Goal: Task Accomplishment & Management: Use online tool/utility

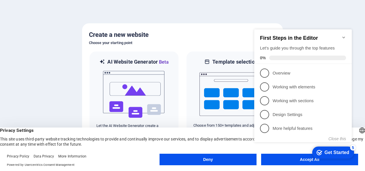
drag, startPoint x: 231, startPoint y: 18, endPoint x: 208, endPoint y: 16, distance: 22.8
click at [208, 16] on div at bounding box center [182, 85] width 365 height 171
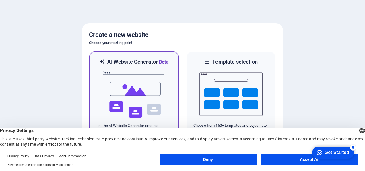
click at [141, 80] on img at bounding box center [134, 93] width 63 height 57
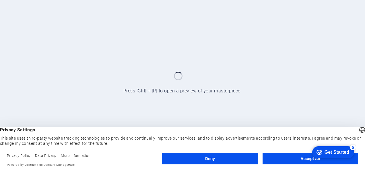
click at [289, 158] on button "Accept All" at bounding box center [311, 157] width 96 height 11
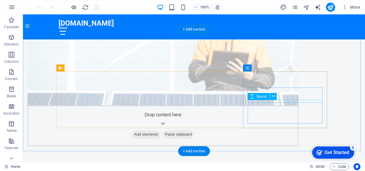
scroll to position [271, 0]
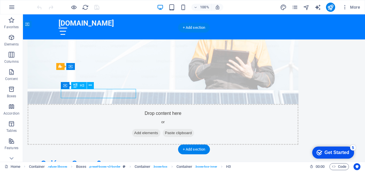
drag, startPoint x: 91, startPoint y: 93, endPoint x: 130, endPoint y: 109, distance: 41.6
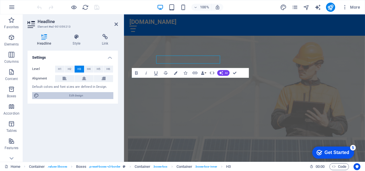
scroll to position [297, 0]
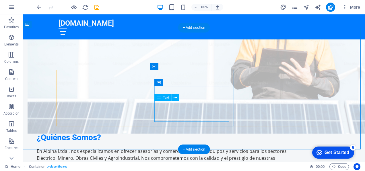
scroll to position [271, 0]
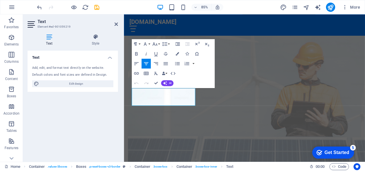
scroll to position [297, 0]
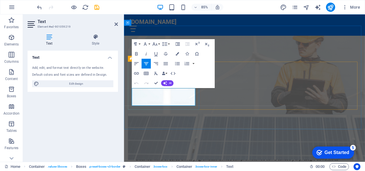
drag, startPoint x: 135, startPoint y: 103, endPoint x: 188, endPoint y: 117, distance: 54.0
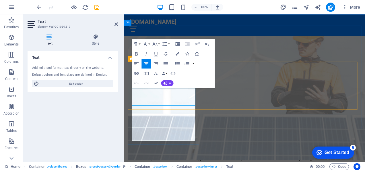
scroll to position [1210, 1]
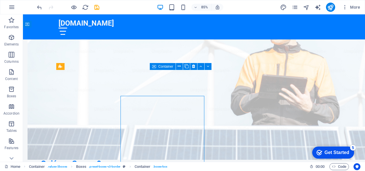
scroll to position [271, 0]
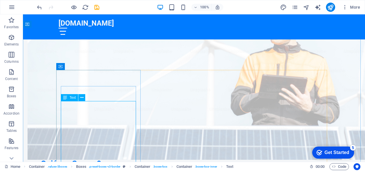
click at [65, 98] on icon at bounding box center [65, 97] width 4 height 7
click at [83, 98] on icon at bounding box center [81, 97] width 3 height 6
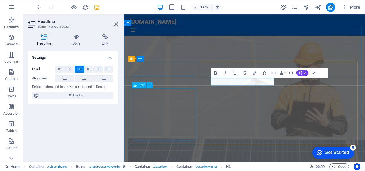
scroll to position [297, 0]
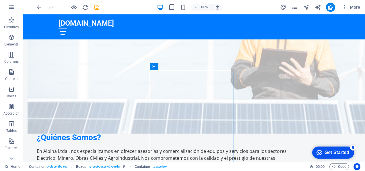
scroll to position [271, 0]
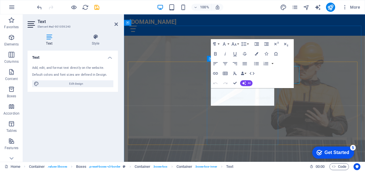
scroll to position [297, 0]
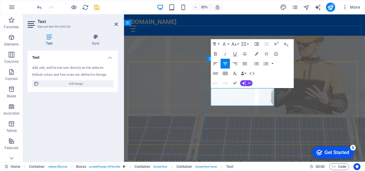
drag, startPoint x: 282, startPoint y: 118, endPoint x: 226, endPoint y: 105, distance: 57.6
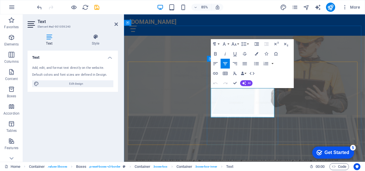
scroll to position [605, 1]
click at [248, 64] on icon "button" at bounding box center [245, 64] width 6 height 6
click at [215, 65] on icon "button" at bounding box center [216, 64] width 6 height 6
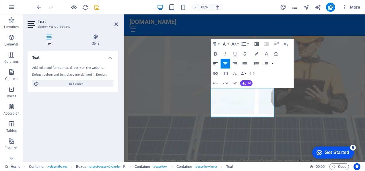
click at [218, 63] on icon "button" at bounding box center [216, 64] width 6 height 6
drag, startPoint x: 284, startPoint y: 132, endPoint x: 221, endPoint y: 103, distance: 68.9
click at [223, 62] on icon "button" at bounding box center [225, 63] width 4 height 3
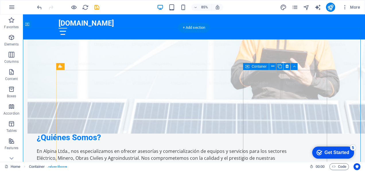
scroll to position [271, 0]
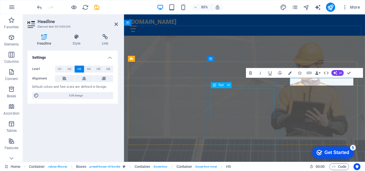
scroll to position [297, 0]
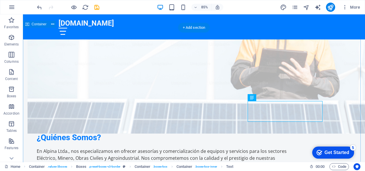
scroll to position [271, 0]
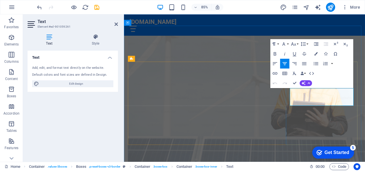
scroll to position [297, 0]
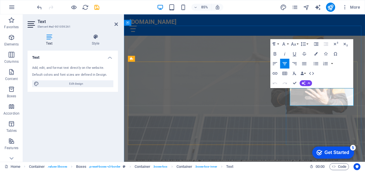
drag, startPoint x: 387, startPoint y: 119, endPoint x: 315, endPoint y: 105, distance: 73.5
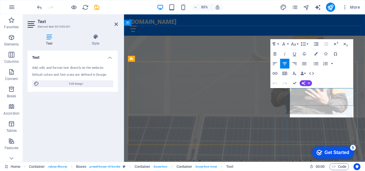
scroll to position [586, 1]
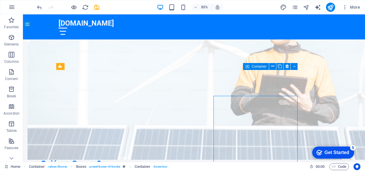
scroll to position [271, 0]
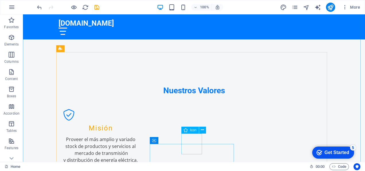
scroll to position [452, 0]
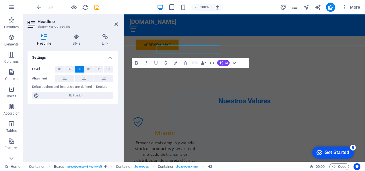
scroll to position [478, 0]
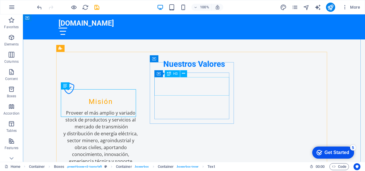
scroll to position [452, 0]
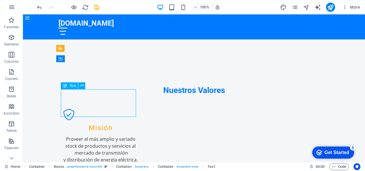
drag, startPoint x: 78, startPoint y: 92, endPoint x: 102, endPoint y: 92, distance: 24.1
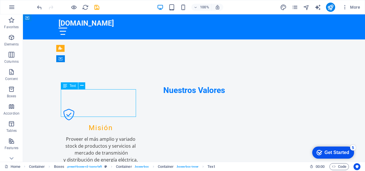
scroll to position [478, 0]
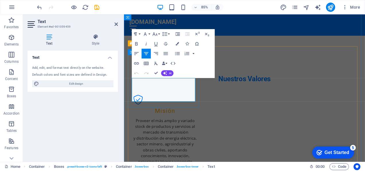
drag, startPoint x: 148, startPoint y: 92, endPoint x: 190, endPoint y: 115, distance: 48.1
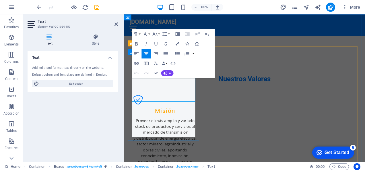
scroll to position [1300, 1]
click at [167, 53] on icon "button" at bounding box center [166, 54] width 6 height 6
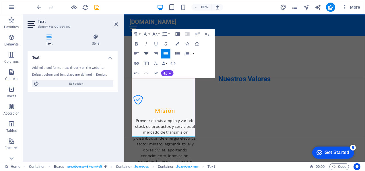
click at [146, 53] on icon "button" at bounding box center [146, 53] width 4 height 3
click at [138, 54] on icon "button" at bounding box center [137, 54] width 6 height 6
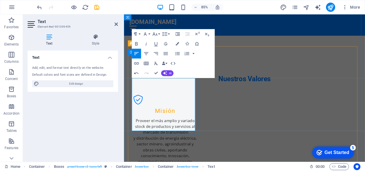
drag, startPoint x: 157, startPoint y: 148, endPoint x: 115, endPoint y: 88, distance: 73.5
click at [165, 53] on icon "button" at bounding box center [166, 53] width 4 height 3
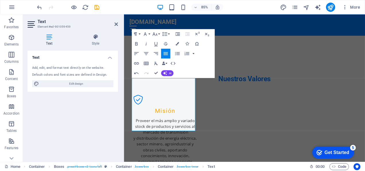
click at [165, 53] on icon "button" at bounding box center [166, 53] width 4 height 3
click at [148, 53] on icon "button" at bounding box center [146, 53] width 4 height 3
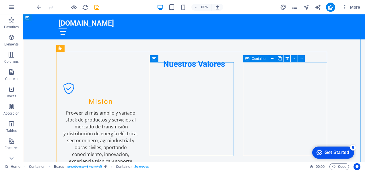
scroll to position [452, 0]
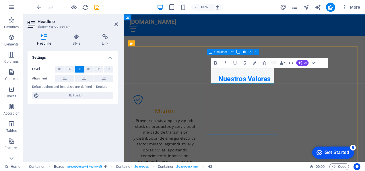
scroll to position [0, 2]
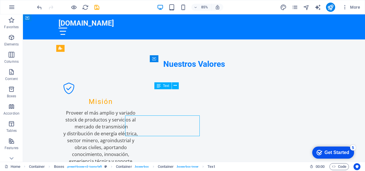
scroll to position [452, 0]
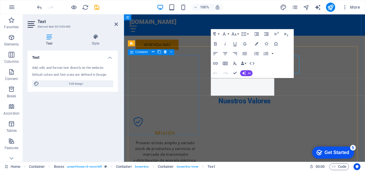
scroll to position [478, 0]
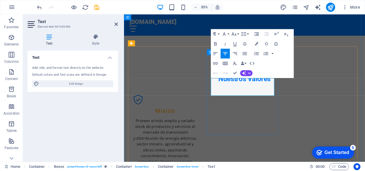
drag, startPoint x: 233, startPoint y: 92, endPoint x: 275, endPoint y: 113, distance: 47.1
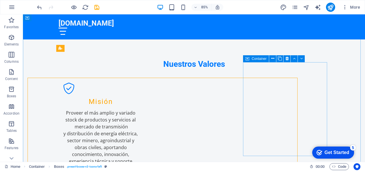
scroll to position [452, 0]
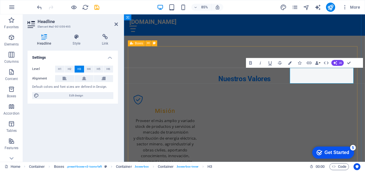
scroll to position [33, 2]
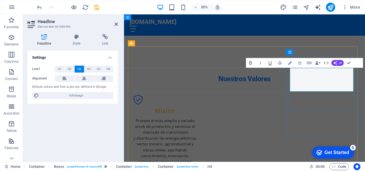
drag, startPoint x: 342, startPoint y: 82, endPoint x: 330, endPoint y: 82, distance: 11.8
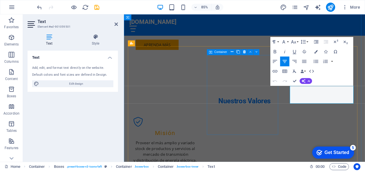
scroll to position [478, 0]
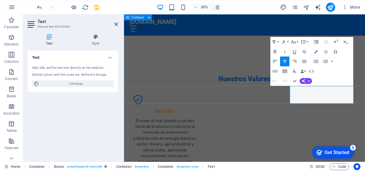
drag, startPoint x: 328, startPoint y: 103, endPoint x: 401, endPoint y: 115, distance: 74.3
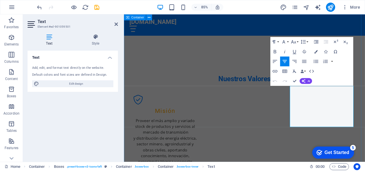
scroll to position [779, 1]
click at [274, 60] on icon "button" at bounding box center [275, 61] width 6 height 6
click at [276, 60] on icon "button" at bounding box center [275, 61] width 4 height 3
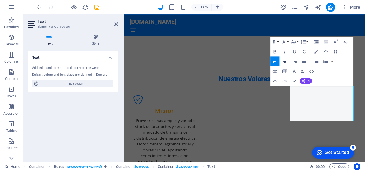
click at [287, 61] on icon "button" at bounding box center [285, 61] width 6 height 6
click at [286, 61] on icon "button" at bounding box center [285, 61] width 4 height 3
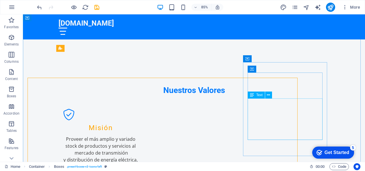
scroll to position [452, 0]
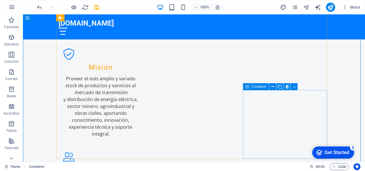
scroll to position [562, 0]
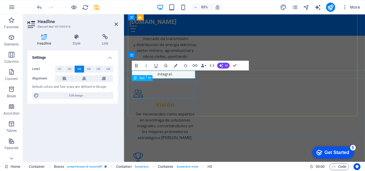
scroll to position [0, 2]
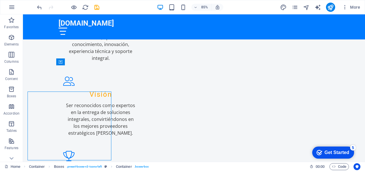
scroll to position [562, 0]
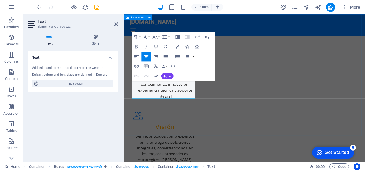
scroll to position [588, 0]
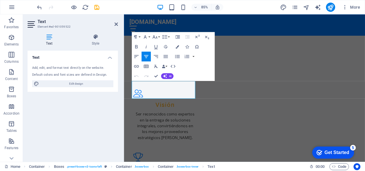
drag, startPoint x: 191, startPoint y: 109, endPoint x: 111, endPoint y: 92, distance: 81.9
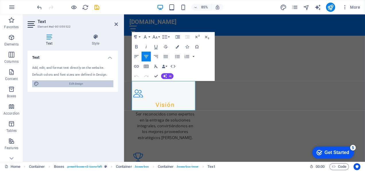
scroll to position [644, 1]
click at [134, 54] on icon "button" at bounding box center [137, 56] width 6 height 6
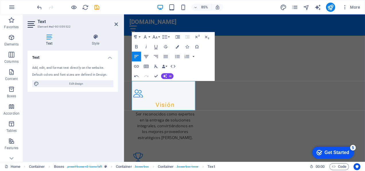
click at [147, 57] on icon "button" at bounding box center [146, 56] width 4 height 3
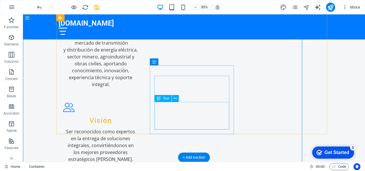
scroll to position [562, 0]
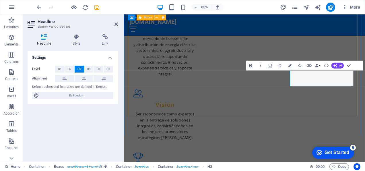
scroll to position [0, 2]
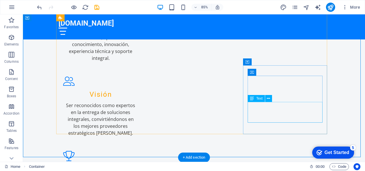
scroll to position [562, 0]
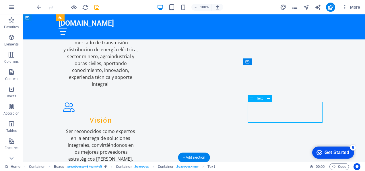
drag, startPoint x: 252, startPoint y: 103, endPoint x: 284, endPoint y: 108, distance: 33.0
drag, startPoint x: 300, startPoint y: 119, endPoint x: 281, endPoint y: 119, distance: 18.4
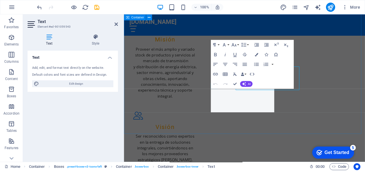
scroll to position [588, 0]
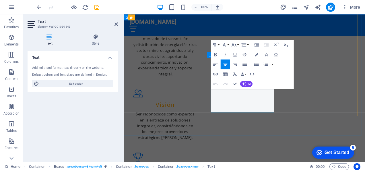
drag, startPoint x: 239, startPoint y: 107, endPoint x: 284, endPoint y: 127, distance: 49.5
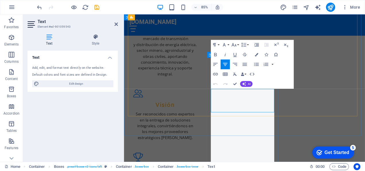
scroll to position [3068, 1]
click at [215, 62] on icon "button" at bounding box center [216, 64] width 6 height 6
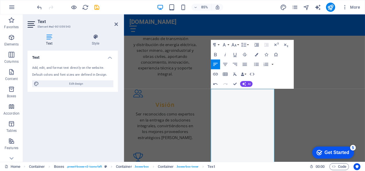
click at [215, 62] on icon "button" at bounding box center [216, 64] width 6 height 6
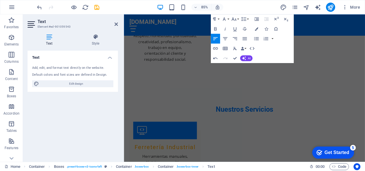
drag, startPoint x: 231, startPoint y: 106, endPoint x: 293, endPoint y: 202, distance: 114.3
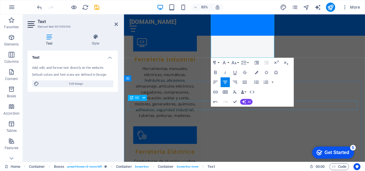
scroll to position [761, 0]
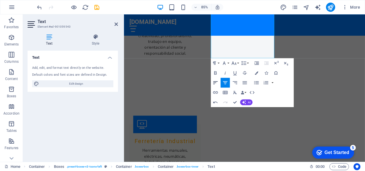
click at [215, 83] on icon "button" at bounding box center [216, 83] width 6 height 6
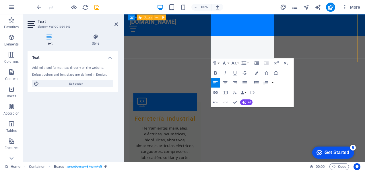
scroll to position [735, 0]
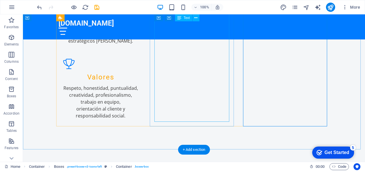
scroll to position [675, 0]
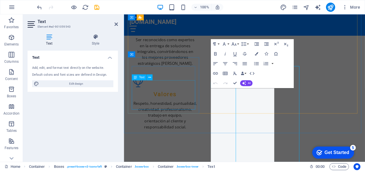
scroll to position [588, 0]
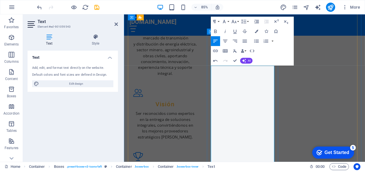
scroll to position [615, 0]
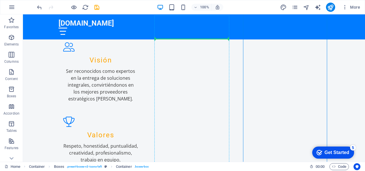
scroll to position [621, 0]
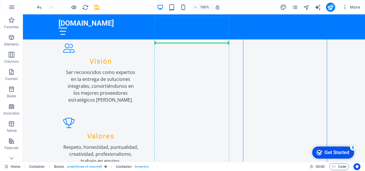
drag, startPoint x: 219, startPoint y: 140, endPoint x: 201, endPoint y: 71, distance: 71.7
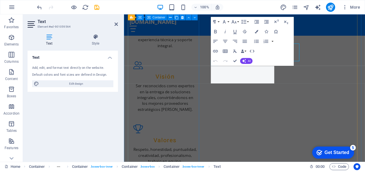
scroll to position [647, 0]
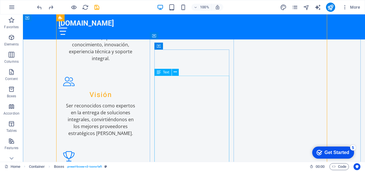
scroll to position [587, 0]
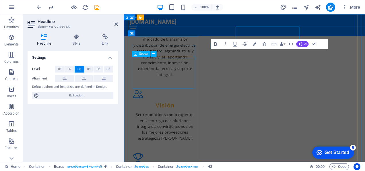
scroll to position [613, 0]
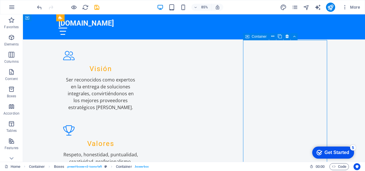
scroll to position [587, 0]
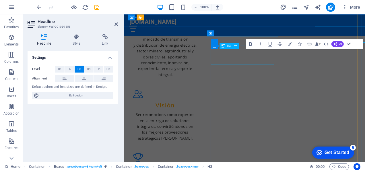
scroll to position [613, 0]
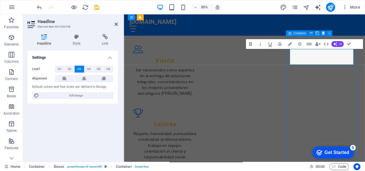
scroll to position [587, 0]
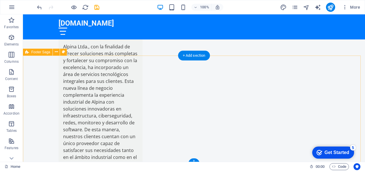
scroll to position [1243, 0]
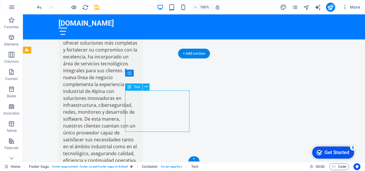
drag, startPoint x: 126, startPoint y: 94, endPoint x: 154, endPoint y: 122, distance: 39.6
drag, startPoint x: 154, startPoint y: 122, endPoint x: 135, endPoint y: 99, distance: 29.3
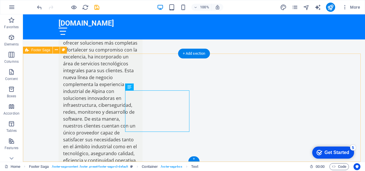
drag, startPoint x: 163, startPoint y: 101, endPoint x: 121, endPoint y: 95, distance: 41.7
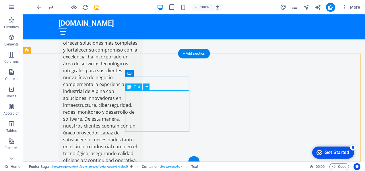
drag, startPoint x: 126, startPoint y: 92, endPoint x: 166, endPoint y: 99, distance: 41.1
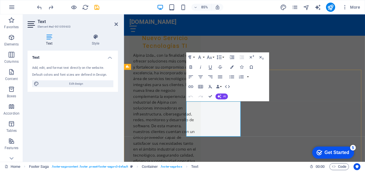
drag, startPoint x: 236, startPoint y: 125, endPoint x: 191, endPoint y: 118, distance: 45.4
drag, startPoint x: 191, startPoint y: 118, endPoint x: 308, endPoint y: 271, distance: 192.4
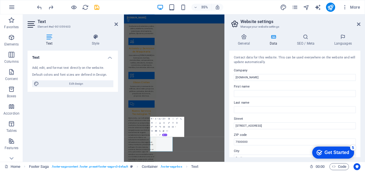
click at [361, 22] on aside "Website settings Manage your website settings General Data SEO / Meta Languages…" at bounding box center [295, 87] width 141 height 147
click at [358, 25] on icon at bounding box center [358, 24] width 3 height 5
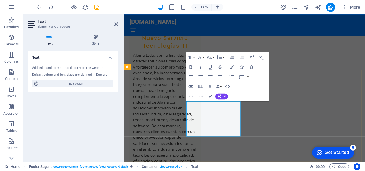
drag, startPoint x: 240, startPoint y: 125, endPoint x: 188, endPoint y: 115, distance: 53.0
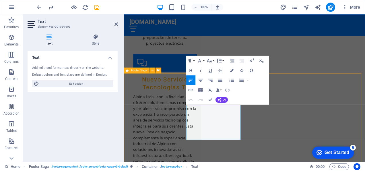
scroll to position [1241, 0]
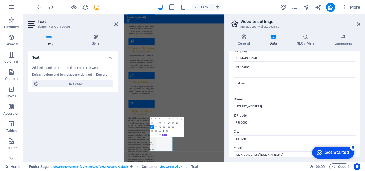
scroll to position [0, 0]
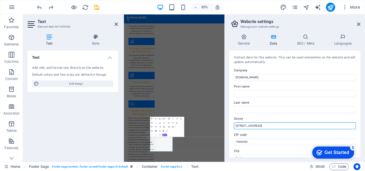
drag, startPoint x: 275, startPoint y: 126, endPoint x: 229, endPoint y: 127, distance: 45.4
click at [229, 127] on div "Contact data for this website. This can be used everywhere on the website and w…" at bounding box center [294, 104] width 131 height 106
paste input "[PERSON_NAME] N°4567 Of 1-D Las Condes Santiago RM."
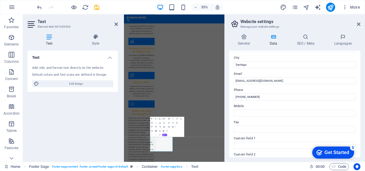
scroll to position [105, 0]
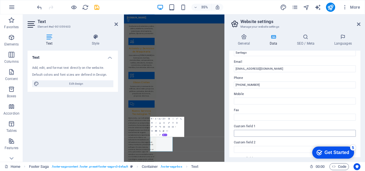
type input "[PERSON_NAME] N°4567 Of 1-D Las Condes Santiago RM."
click at [243, 131] on input "Custom field 1" at bounding box center [295, 133] width 122 height 7
paste input "Hno. [PERSON_NAME][STREET_ADDRESS][PERSON_NAME] Región"
type input "Hno. [PERSON_NAME][STREET_ADDRESS][PERSON_NAME] Región"
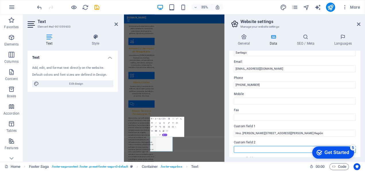
click at [247, 149] on input "Custom field 2" at bounding box center [295, 149] width 122 height 7
click at [248, 148] on input "Custom field 2" at bounding box center [295, 149] width 122 height 7
paste input "[GEOGRAPHIC_DATA] S/N Parcela N°4 Frutillar región De [GEOGRAPHIC_DATA] en Aper…"
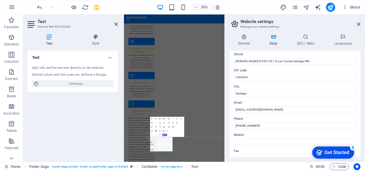
scroll to position [64, 0]
type input "[GEOGRAPHIC_DATA] S/N Parcela N°4 Frutillar región De [GEOGRAPHIC_DATA] en Aper…"
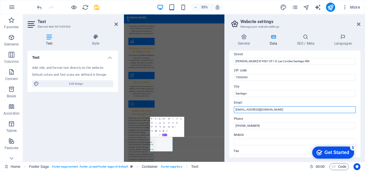
drag, startPoint x: 276, startPoint y: 109, endPoint x: 226, endPoint y: 108, distance: 50.5
click at [226, 108] on aside "Website settings Manage your website settings General Data SEO / Meta Languages…" at bounding box center [295, 87] width 141 height 147
paste input "[PERSON_NAME]"
drag, startPoint x: 267, startPoint y: 107, endPoint x: 231, endPoint y: 107, distance: 36.5
click at [231, 107] on div "Contact data for this website. This can be used everywhere on the website and w…" at bounding box center [294, 104] width 131 height 106
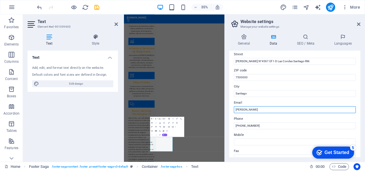
paste input ".[PERSON_NAME][EMAIL_ADDRESS][DOMAIN_NAME]"
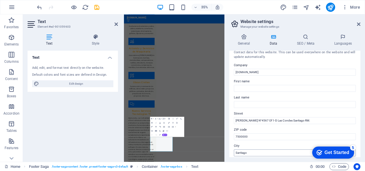
scroll to position [0, 0]
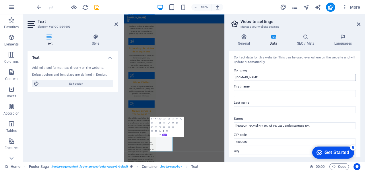
type input "[PERSON_NAME][EMAIL_ADDRESS][DOMAIN_NAME]"
drag, startPoint x: 264, startPoint y: 78, endPoint x: 229, endPoint y: 77, distance: 34.8
click at [229, 77] on div "General Data SEO / Meta Languages Website name [DOMAIN_NAME] Logo Drag files he…" at bounding box center [295, 95] width 140 height 132
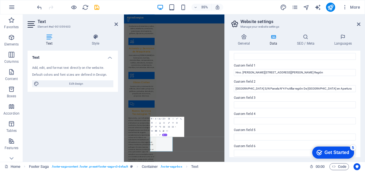
scroll to position [169, 0]
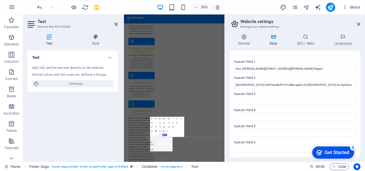
type input "AlpinaEnergias"
drag, startPoint x: 336, startPoint y: 154, endPoint x: 311, endPoint y: 103, distance: 56.8
click html "checkmark Get Started 5 First Steps in the Editor Let's guide you through the t…"
click at [272, 40] on h4 "Data" at bounding box center [274, 40] width 27 height 12
click at [343, 150] on div "Get Started" at bounding box center [337, 152] width 25 height 5
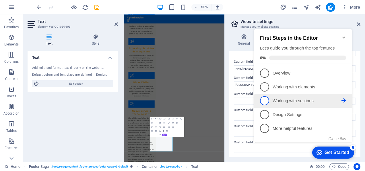
click at [296, 100] on p "Working with sections - incomplete" at bounding box center [307, 101] width 69 height 6
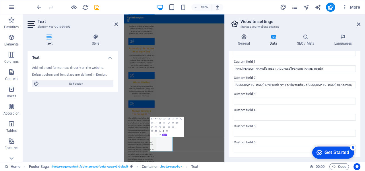
scroll to position [0, 0]
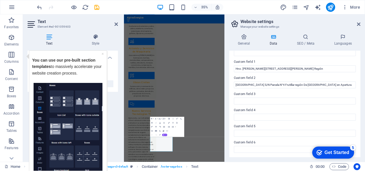
click at [333, 150] on div "Get Started" at bounding box center [337, 152] width 25 height 5
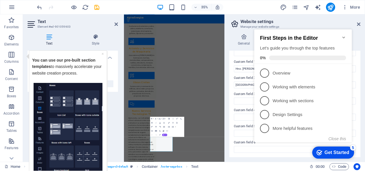
click at [333, 150] on div "Get Started" at bounding box center [337, 152] width 25 height 5
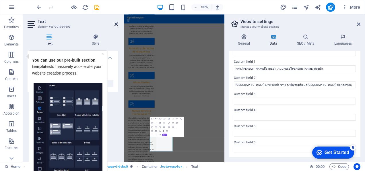
click at [115, 23] on icon at bounding box center [116, 24] width 3 height 5
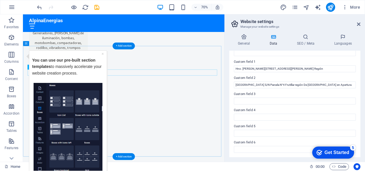
scroll to position [1143, 0]
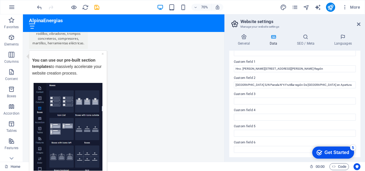
click at [104, 56] on div "×" at bounding box center [103, 53] width 2 height 6
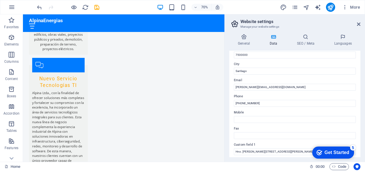
scroll to position [86, 0]
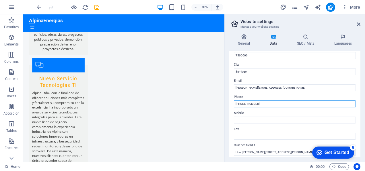
click at [261, 104] on input "[PHONE_NUMBER]" at bounding box center [295, 103] width 122 height 7
drag, startPoint x: 262, startPoint y: 104, endPoint x: 234, endPoint y: 104, distance: 27.6
click at [234, 104] on input "[PHONE_NUMBER]" at bounding box center [295, 103] width 122 height 7
paste input "[PHONE_NUMBER]"
type input "[PHONE_NUMBER]"
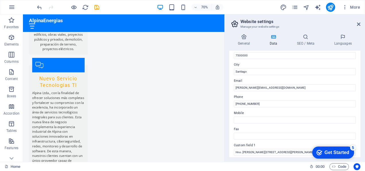
click at [333, 151] on div "Get Started" at bounding box center [337, 152] width 25 height 5
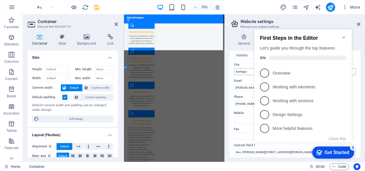
scroll to position [1243, 0]
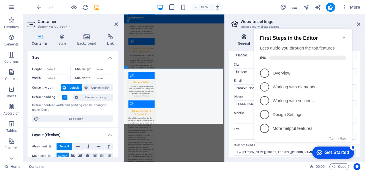
click at [231, 45] on h4 "General" at bounding box center [245, 40] width 32 height 12
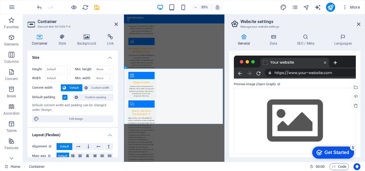
scroll to position [89, 0]
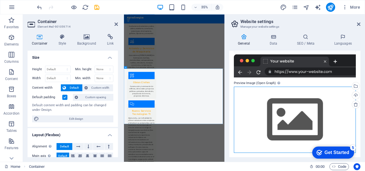
click at [306, 108] on div "Drag files here, click to choose files or select files from Files or our free s…" at bounding box center [295, 119] width 122 height 66
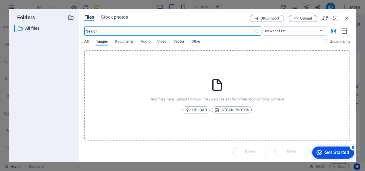
scroll to position [3576, 0]
click at [196, 107] on span "Upload" at bounding box center [196, 109] width 22 height 7
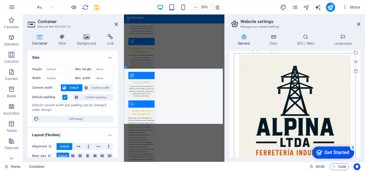
scroll to position [138, 0]
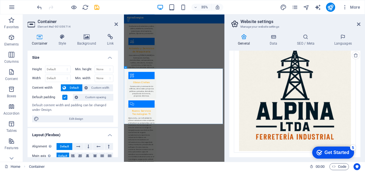
click at [339, 150] on div "Get Started" at bounding box center [337, 152] width 25 height 5
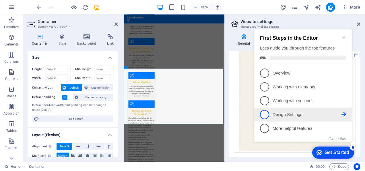
click at [289, 114] on p "Design Settings - incomplete" at bounding box center [307, 114] width 69 height 6
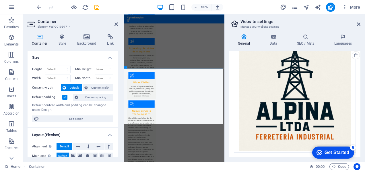
click at [333, 155] on div "checkmark Get Started 5" at bounding box center [333, 152] width 42 height 12
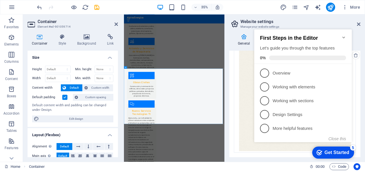
click at [333, 155] on div "checkmark Get Started 5" at bounding box center [333, 152] width 42 height 12
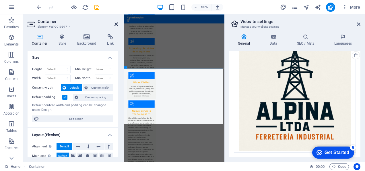
click at [116, 25] on icon at bounding box center [116, 24] width 3 height 5
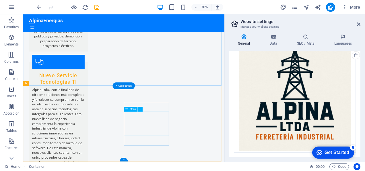
scroll to position [1243, 0]
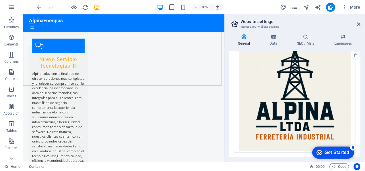
click at [334, 152] on div "Get Started" at bounding box center [337, 152] width 25 height 5
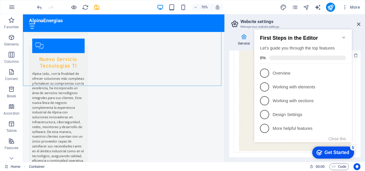
click at [334, 152] on div "Get Started" at bounding box center [337, 152] width 25 height 5
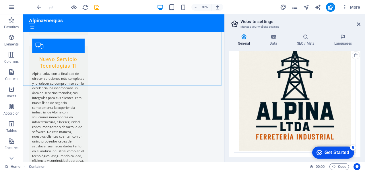
click at [246, 37] on icon at bounding box center [243, 37] width 29 height 6
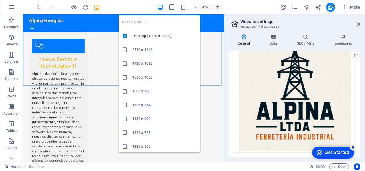
click at [161, 6] on icon "button" at bounding box center [160, 7] width 7 height 7
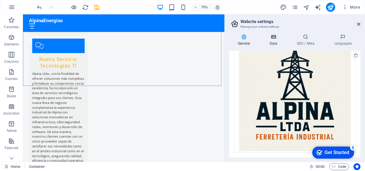
click at [273, 38] on icon at bounding box center [273, 37] width 25 height 6
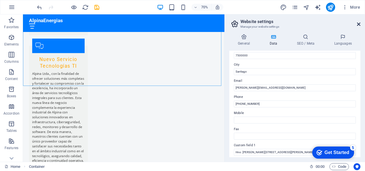
click at [360, 25] on icon at bounding box center [358, 24] width 3 height 5
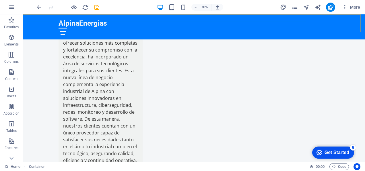
scroll to position [1180, 0]
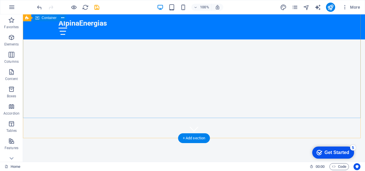
scroll to position [24, 0]
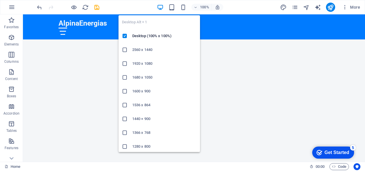
click at [150, 48] on h6 "2560 x 1440" at bounding box center [164, 49] width 64 height 7
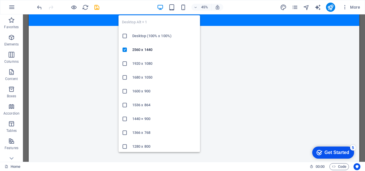
click at [146, 38] on h6 "Desktop (100% x 100%)" at bounding box center [164, 35] width 64 height 7
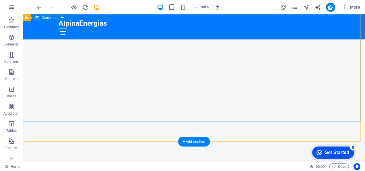
scroll to position [20, 0]
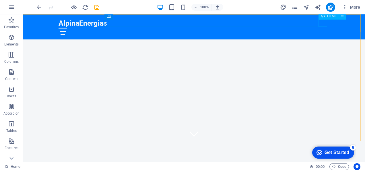
click at [324, 19] on icon at bounding box center [323, 16] width 4 height 7
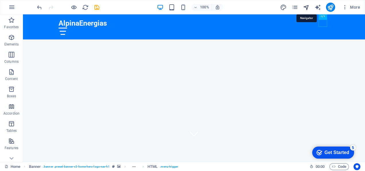
click at [307, 7] on icon "navigator" at bounding box center [306, 7] width 7 height 7
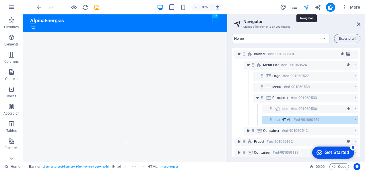
click at [307, 7] on icon "navigator" at bounding box center [306, 7] width 7 height 7
click at [254, 7] on div "70% More" at bounding box center [199, 7] width 327 height 9
click at [358, 24] on icon at bounding box center [358, 24] width 3 height 5
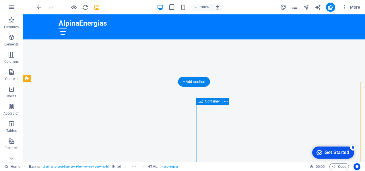
scroll to position [83, 0]
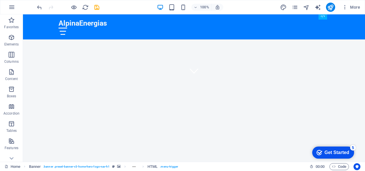
click at [337, 153] on div "Get Started" at bounding box center [337, 152] width 25 height 5
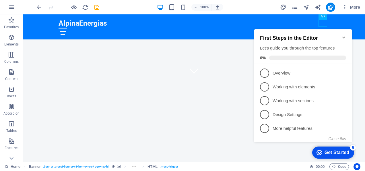
click at [337, 153] on div "Get Started" at bounding box center [337, 152] width 25 height 5
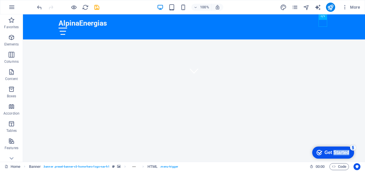
click at [349, 155] on div "Get Started" at bounding box center [337, 152] width 25 height 5
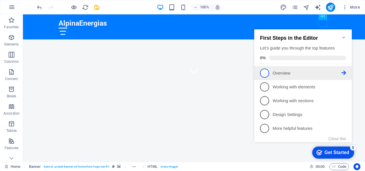
click at [265, 74] on span "1" at bounding box center [264, 72] width 9 height 9
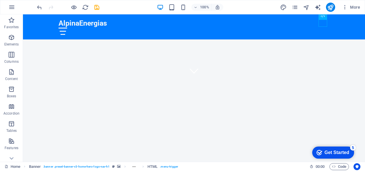
scroll to position [0, 0]
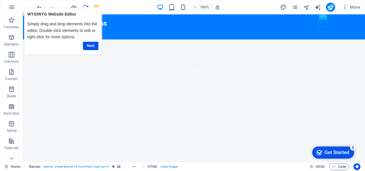
click at [330, 150] on div "Get Started" at bounding box center [337, 152] width 25 height 5
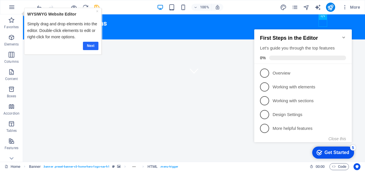
click at [94, 46] on link "Next" at bounding box center [91, 45] width 16 height 8
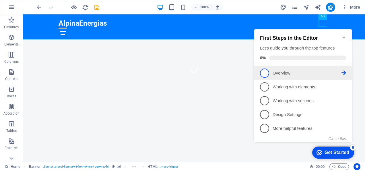
click at [346, 72] on icon at bounding box center [344, 72] width 5 height 5
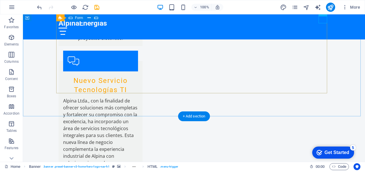
scroll to position [1181, 0]
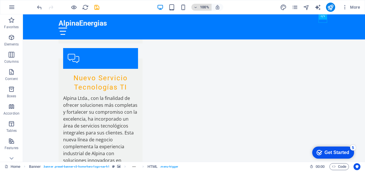
click at [205, 8] on h6 "100%" at bounding box center [204, 7] width 9 height 7
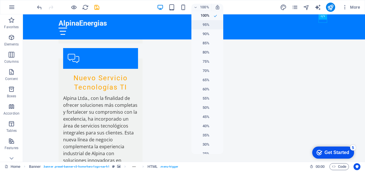
click at [207, 24] on h6 "95%" at bounding box center [202, 24] width 15 height 7
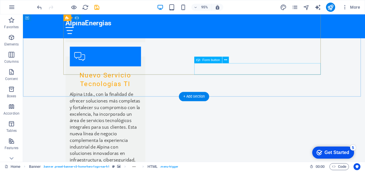
scroll to position [1243, 0]
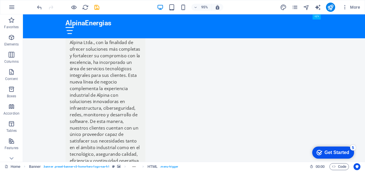
click at [343, 152] on div "Get Started" at bounding box center [337, 152] width 25 height 5
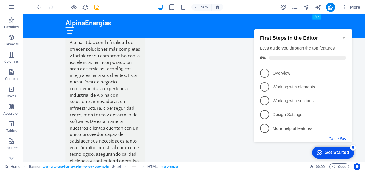
click at [344, 140] on button "Close this" at bounding box center [338, 138] width 18 height 5
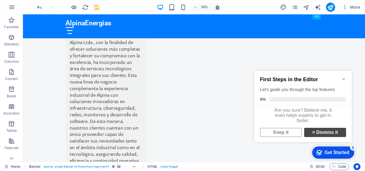
click at [331, 137] on link "× Dismiss it" at bounding box center [325, 131] width 42 height 9
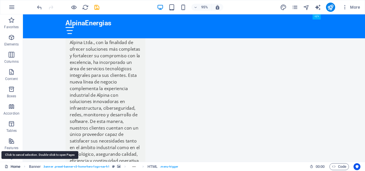
click at [15, 166] on link "Home" at bounding box center [13, 166] width 16 height 7
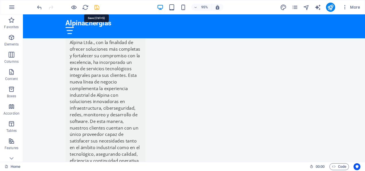
click at [96, 5] on icon "save" at bounding box center [97, 7] width 7 height 7
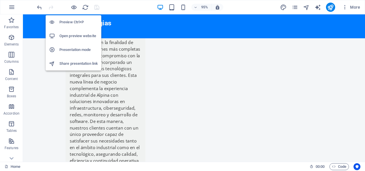
click at [73, 47] on h6 "Presentation mode" at bounding box center [78, 49] width 38 height 7
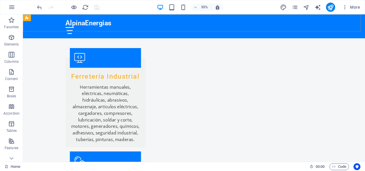
scroll to position [817, 0]
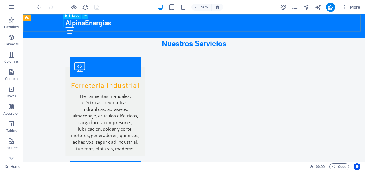
click at [109, 23] on div "AlpinaEnergias" at bounding box center [203, 23] width 271 height 9
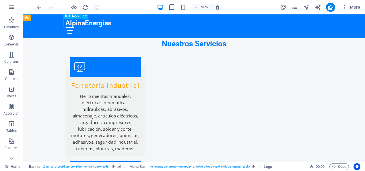
click at [109, 24] on div "AlpinaEnergias" at bounding box center [203, 23] width 271 height 9
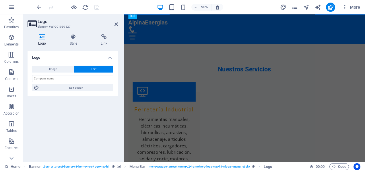
scroll to position [874, 0]
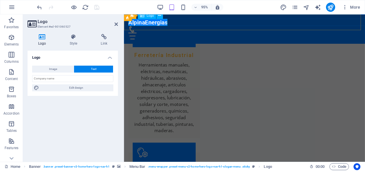
click at [133, 25] on div "AlpinaEnergias" at bounding box center [251, 22] width 245 height 7
click at [152, 24] on div "AlpinaEnergias" at bounding box center [251, 22] width 245 height 7
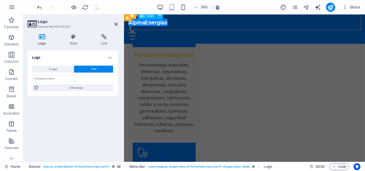
click at [152, 24] on div "AlpinaEnergias" at bounding box center [251, 22] width 245 height 7
click at [159, 17] on icon at bounding box center [159, 16] width 3 height 6
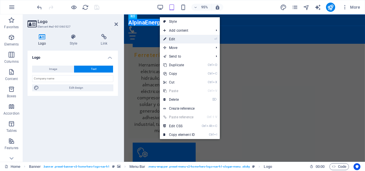
click at [170, 38] on link "⏎ Edit" at bounding box center [179, 39] width 38 height 9
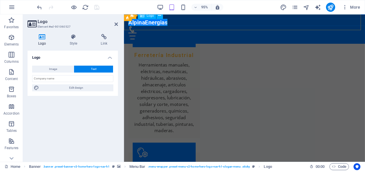
click at [158, 24] on div "AlpinaEnergias" at bounding box center [251, 22] width 245 height 7
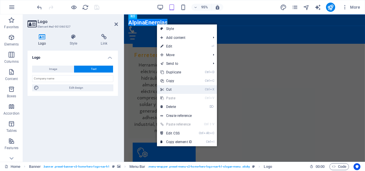
click at [168, 87] on link "Ctrl X Cut" at bounding box center [176, 89] width 38 height 9
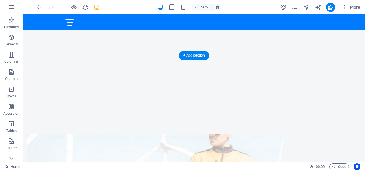
scroll to position [85, 0]
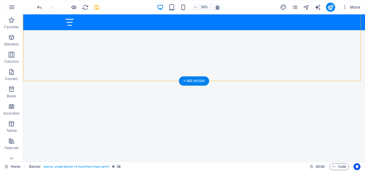
select select "vh"
select select "header"
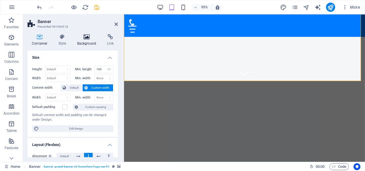
click at [87, 35] on icon at bounding box center [87, 37] width 28 height 6
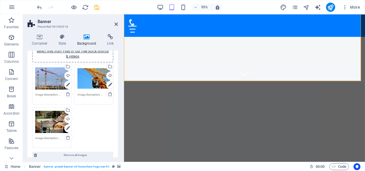
scroll to position [63, 0]
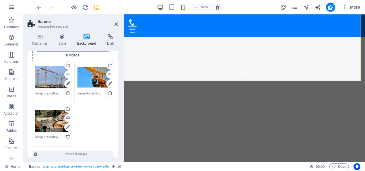
click at [48, 81] on div "Drag files here, click to choose files or select files from Files or our free s…" at bounding box center [51, 77] width 33 height 23
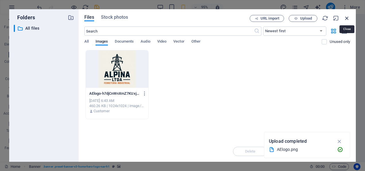
click at [348, 18] on icon "button" at bounding box center [347, 18] width 6 height 6
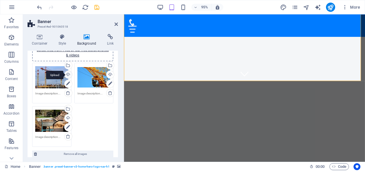
click at [68, 72] on div "Upload" at bounding box center [67, 75] width 9 height 9
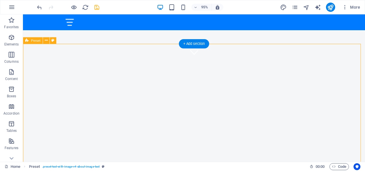
scroll to position [130, 0]
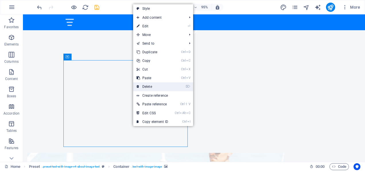
click at [150, 85] on link "⌦ Delete" at bounding box center [152, 86] width 38 height 9
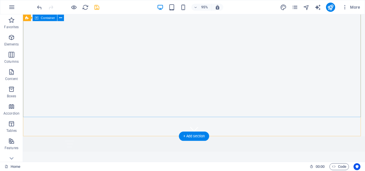
scroll to position [0, 0]
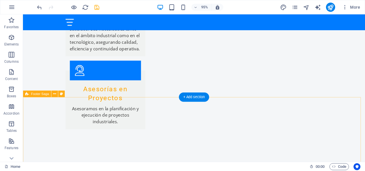
scroll to position [1173, 0]
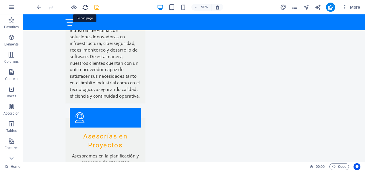
click at [86, 7] on icon "reload" at bounding box center [85, 7] width 7 height 7
click at [96, 6] on icon "save" at bounding box center [97, 7] width 7 height 7
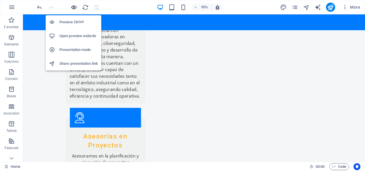
click at [74, 7] on icon "button" at bounding box center [74, 7] width 7 height 7
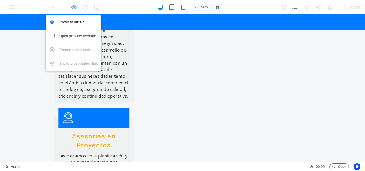
scroll to position [1088, 0]
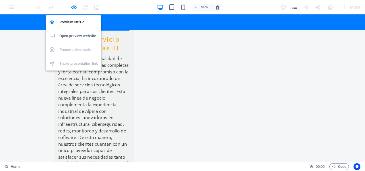
click at [71, 36] on h6 "Open preview website" at bounding box center [78, 35] width 38 height 7
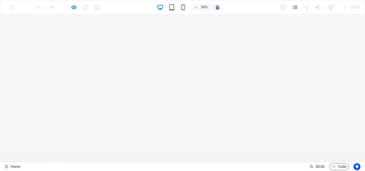
scroll to position [0, 0]
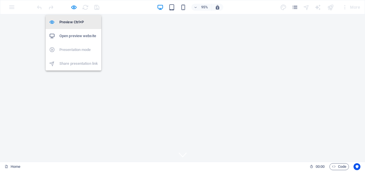
click at [76, 18] on li "Preview Ctrl+P" at bounding box center [74, 22] width 56 height 14
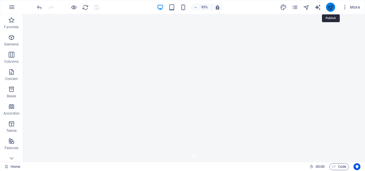
click at [331, 7] on icon "publish" at bounding box center [330, 7] width 7 height 7
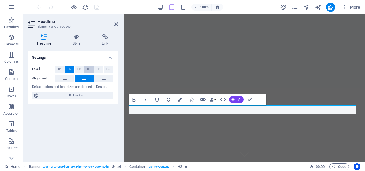
click at [94, 70] on div "Level H1 H2 H3 H4 H5 H6" at bounding box center [72, 68] width 81 height 7
click at [95, 69] on button "H5" at bounding box center [98, 68] width 9 height 7
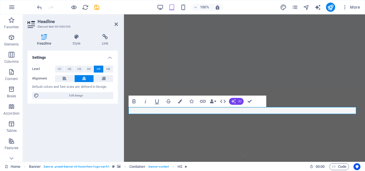
click at [236, 101] on button "AI" at bounding box center [236, 101] width 15 height 7
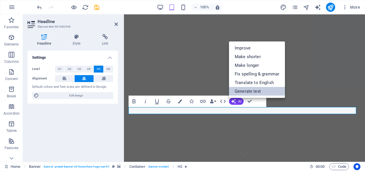
click at [246, 92] on link "Generate text" at bounding box center [257, 91] width 56 height 9
select select "English"
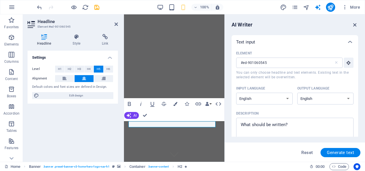
click at [355, 23] on icon "button" at bounding box center [355, 25] width 6 height 6
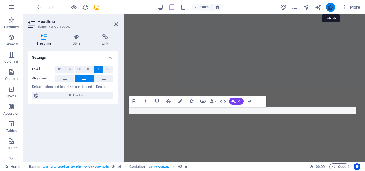
click at [331, 6] on icon "publish" at bounding box center [330, 7] width 7 height 7
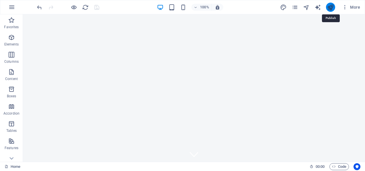
click at [331, 6] on icon "publish" at bounding box center [330, 7] width 7 height 7
click at [331, 9] on icon "publish" at bounding box center [330, 7] width 7 height 7
